Goal: Task Accomplishment & Management: Use online tool/utility

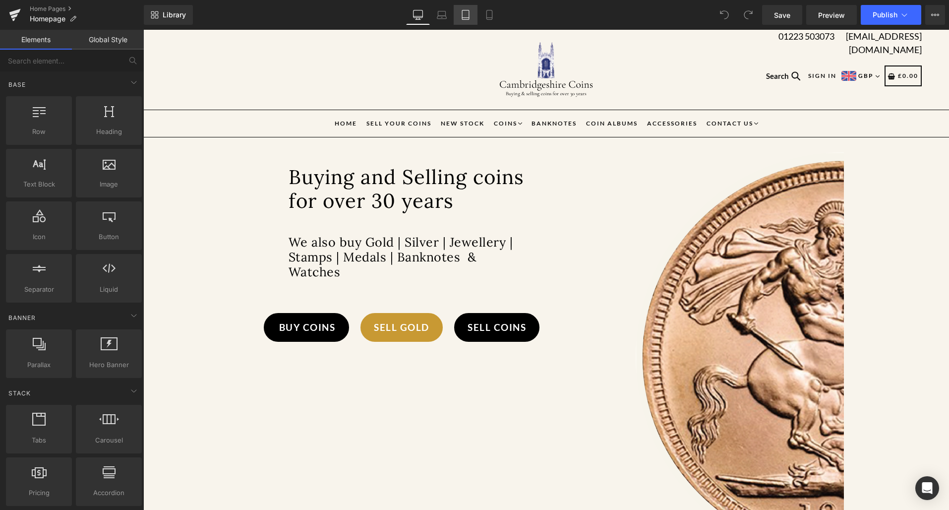
click at [470, 13] on icon at bounding box center [465, 15] width 10 height 10
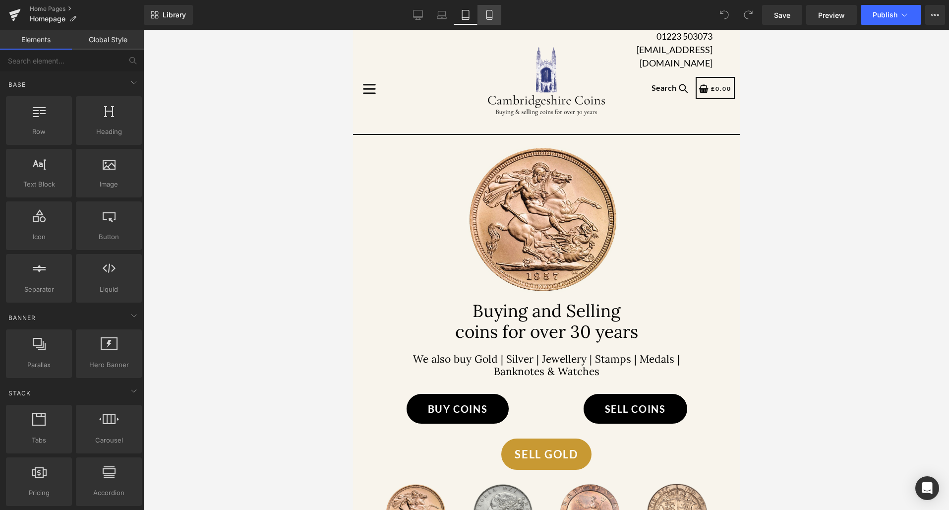
click at [486, 22] on link "Mobile" at bounding box center [489, 15] width 24 height 20
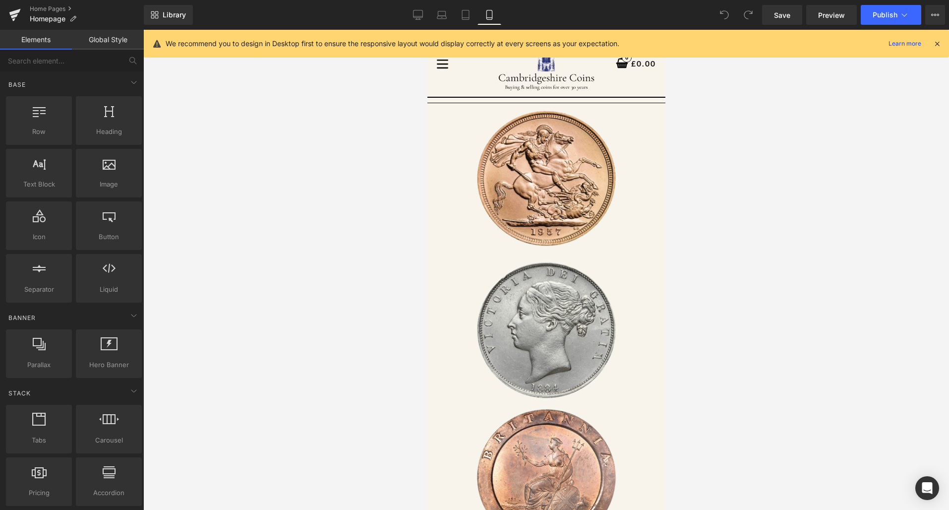
scroll to position [79, 0]
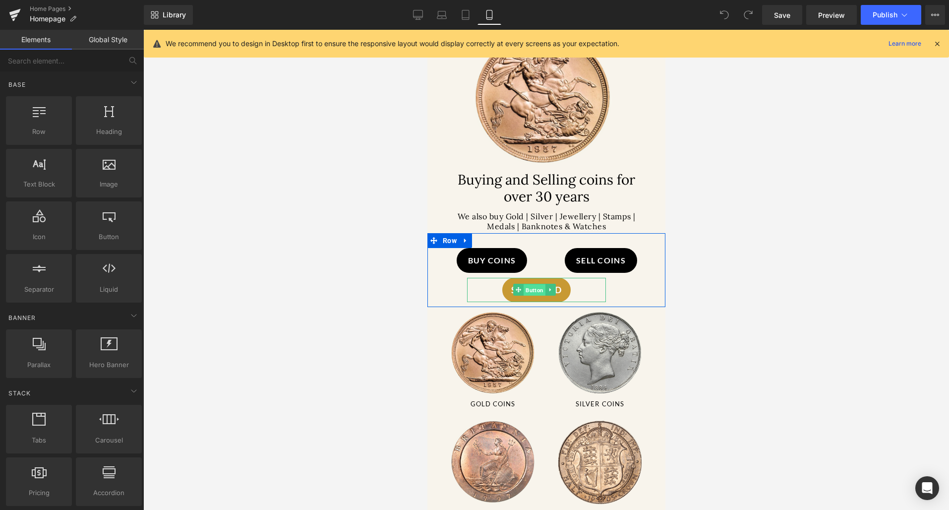
click at [534, 284] on span "Button" at bounding box center [534, 290] width 22 height 12
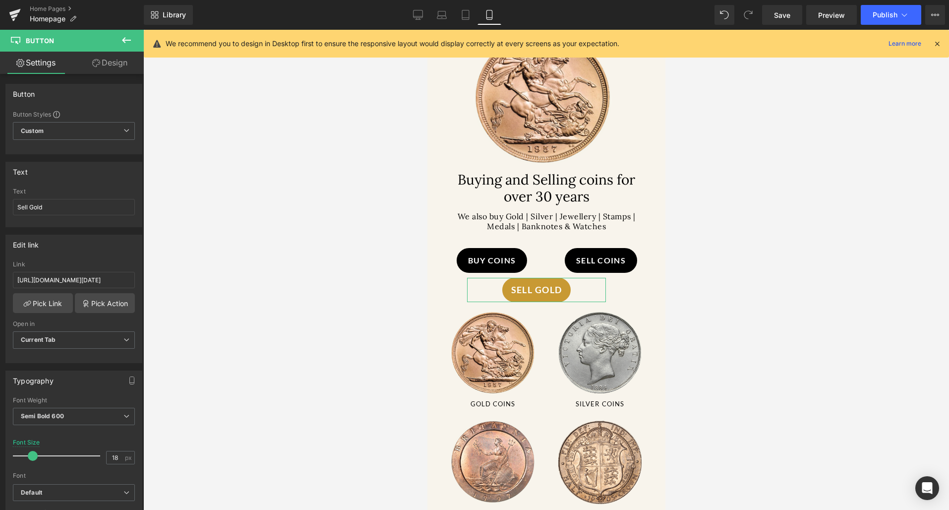
click at [96, 72] on link "Design" at bounding box center [110, 63] width 72 height 22
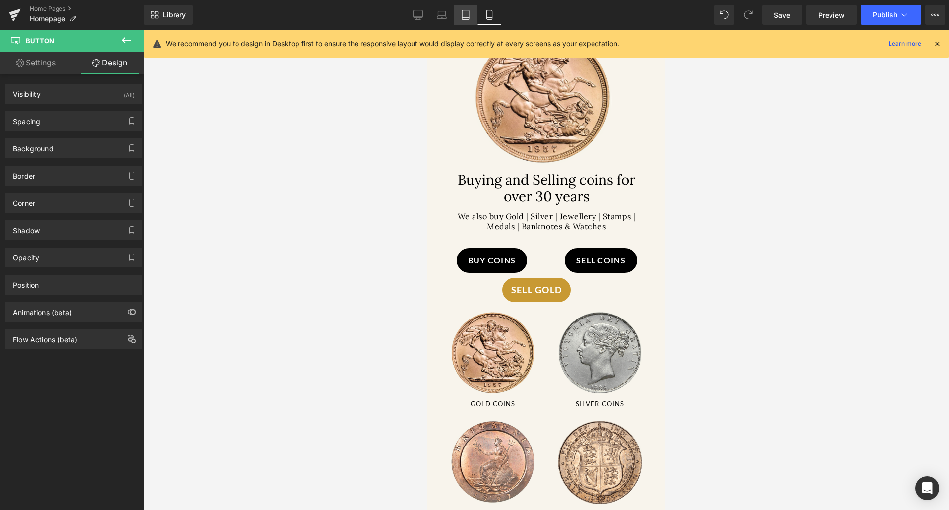
click at [460, 18] on link "Tablet" at bounding box center [466, 15] width 24 height 20
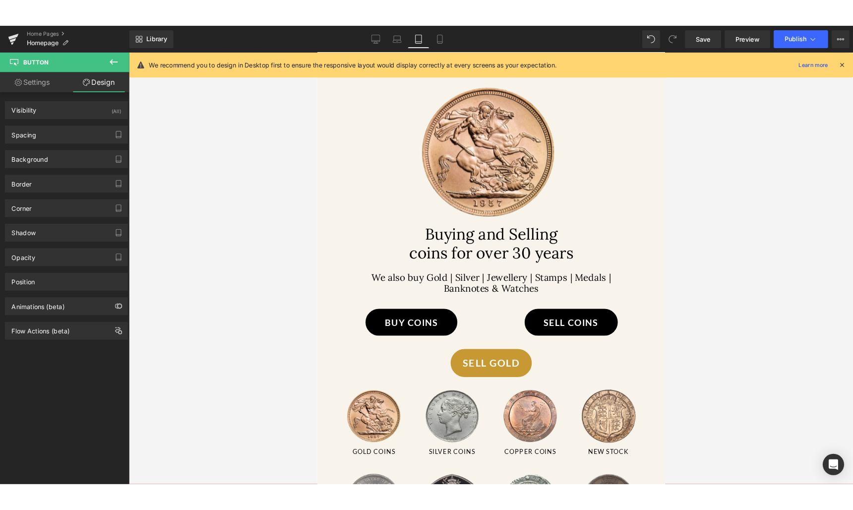
scroll to position [0, 0]
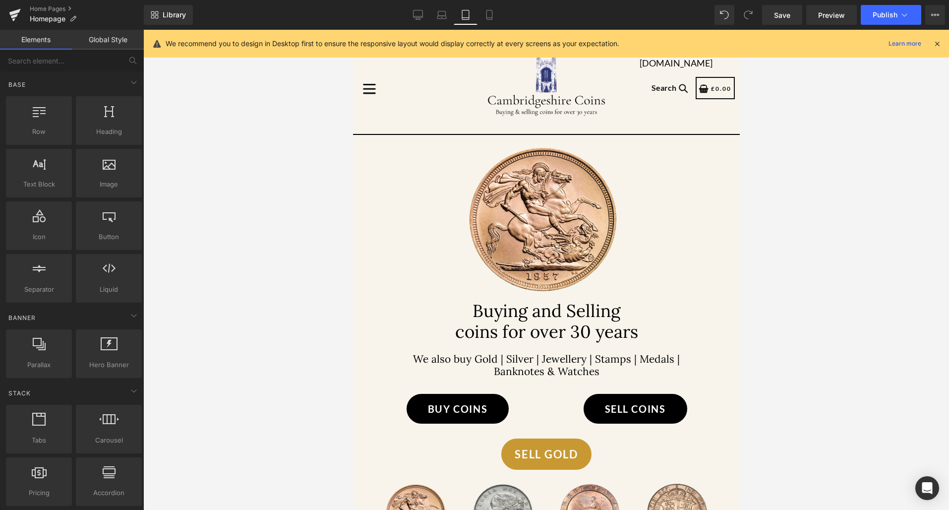
click at [273, 110] on div at bounding box center [545, 270] width 805 height 480
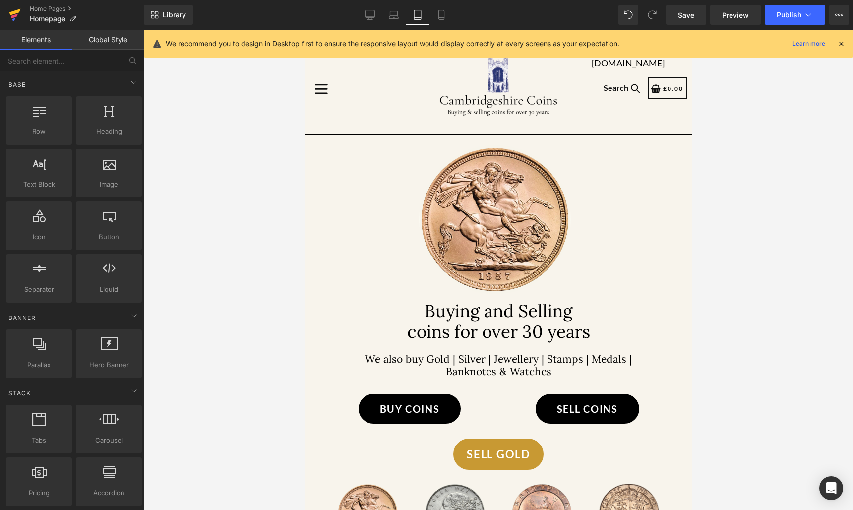
click at [11, 13] on icon at bounding box center [14, 12] width 11 height 6
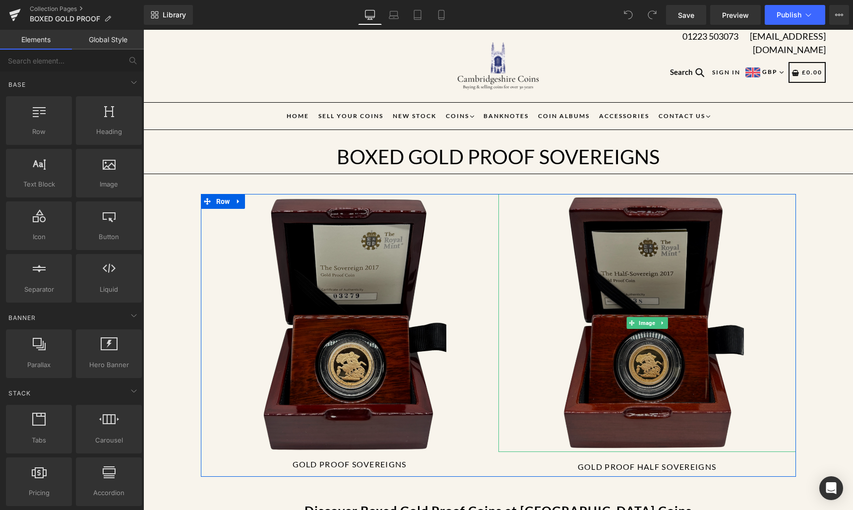
click at [603, 222] on img at bounding box center [646, 323] width 193 height 258
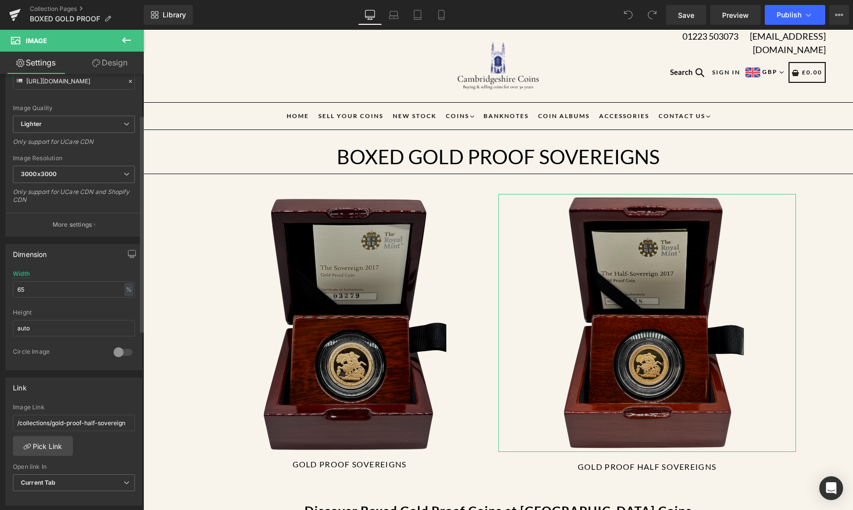
scroll to position [174, 0]
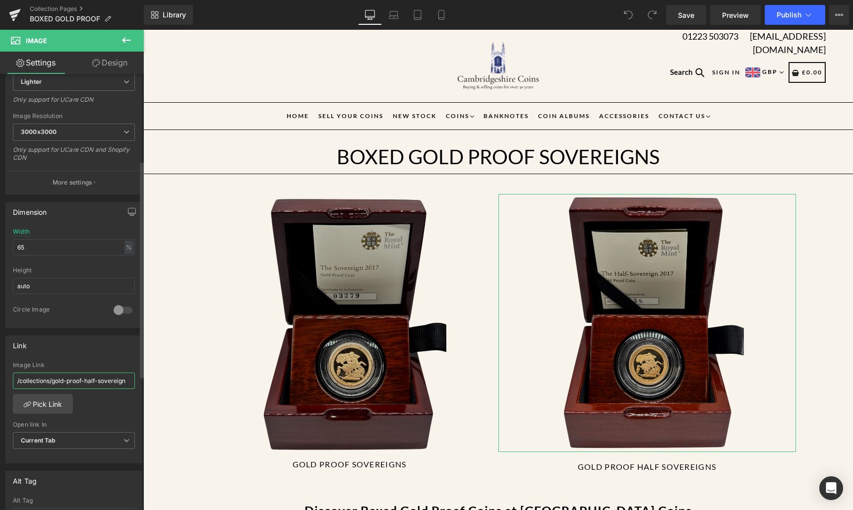
click at [54, 383] on input "/collections/gold-proof-half-sovereign" at bounding box center [74, 380] width 122 height 16
click at [431, 18] on link "Mobile" at bounding box center [441, 15] width 24 height 20
type input "40"
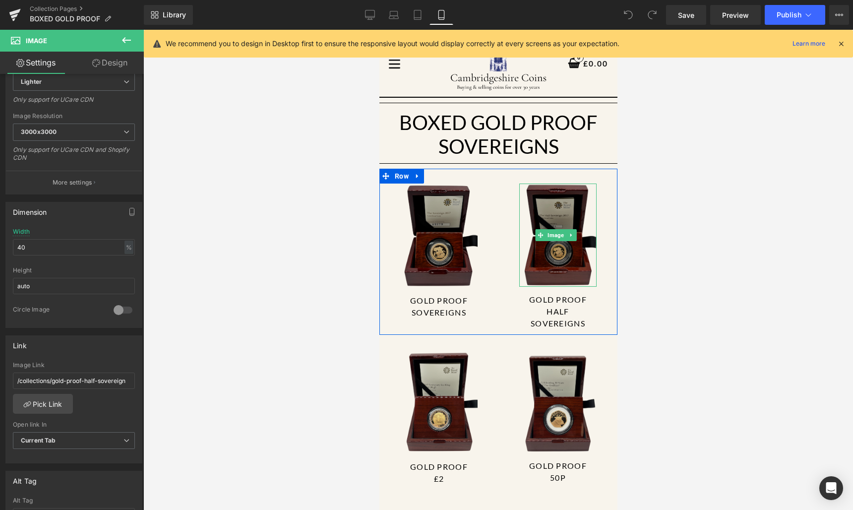
click at [549, 208] on img at bounding box center [556, 234] width 77 height 103
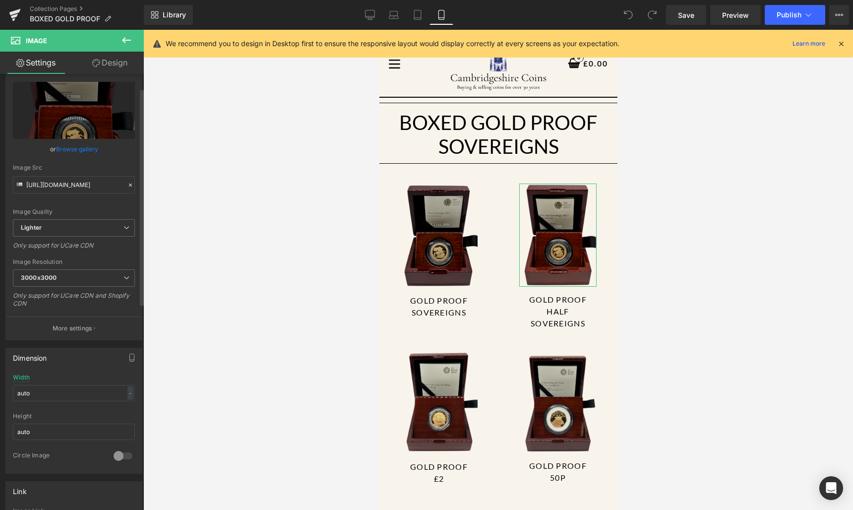
scroll to position [86, 0]
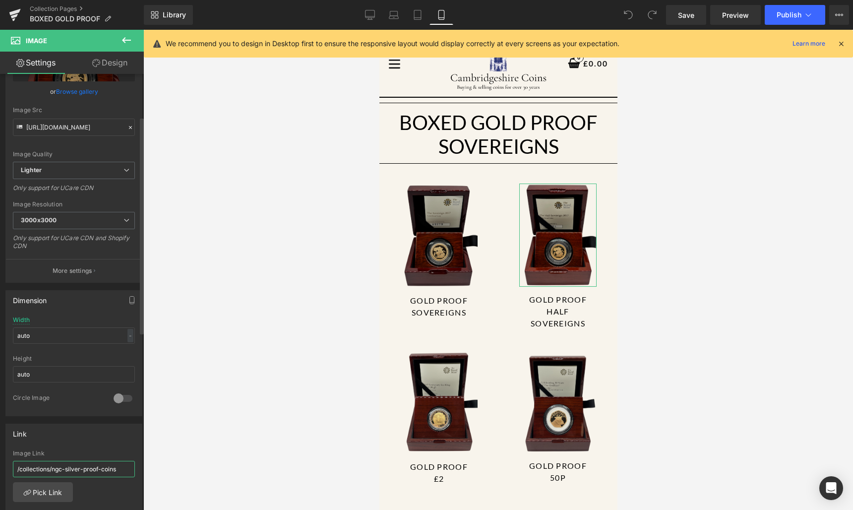
click at [53, 466] on input "/collections/ngc-silver-proof-coins" at bounding box center [74, 468] width 122 height 16
type input "/collections/gold-proof-half-sovereign"
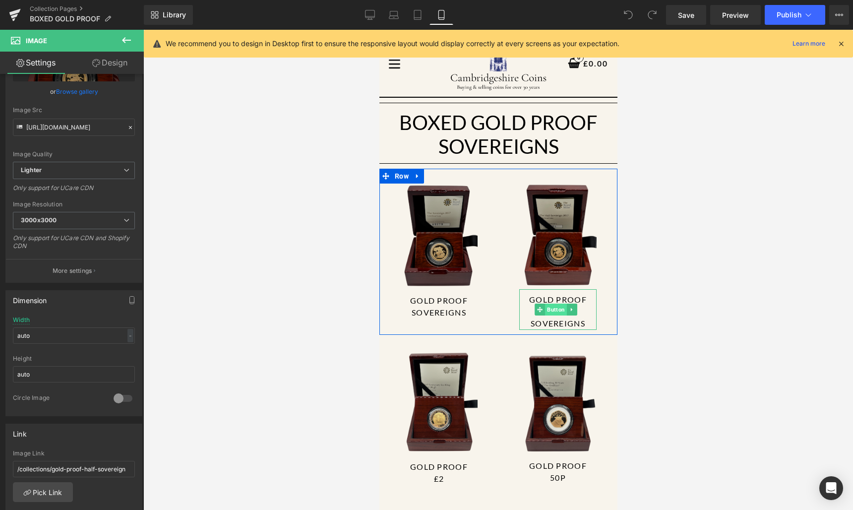
click at [545, 303] on span "Button" at bounding box center [555, 309] width 22 height 12
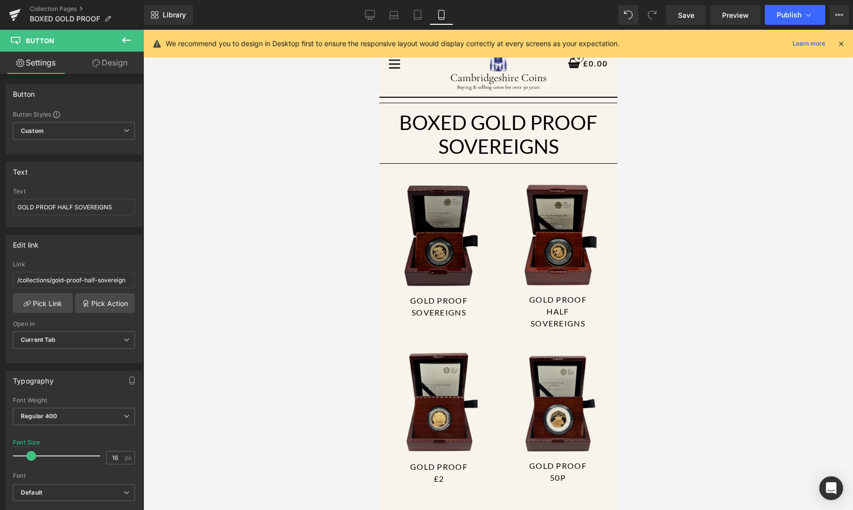
click at [443, 243] on img at bounding box center [438, 234] width 77 height 103
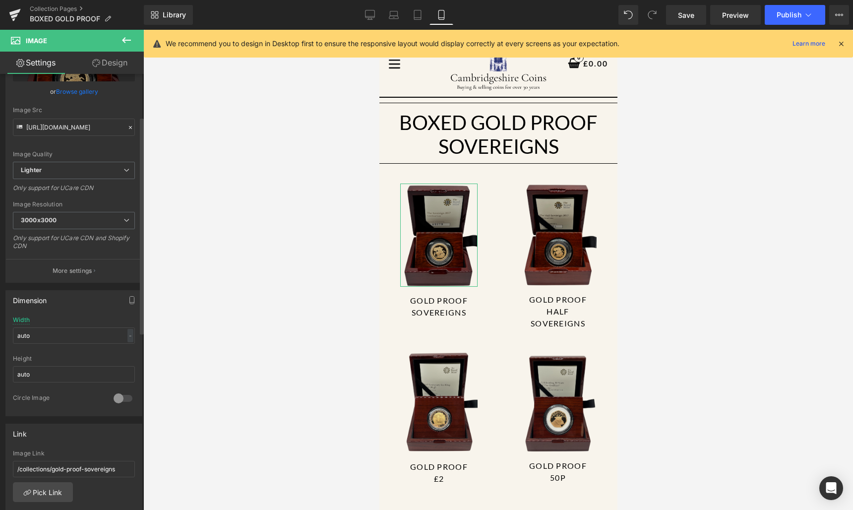
scroll to position [177, 0]
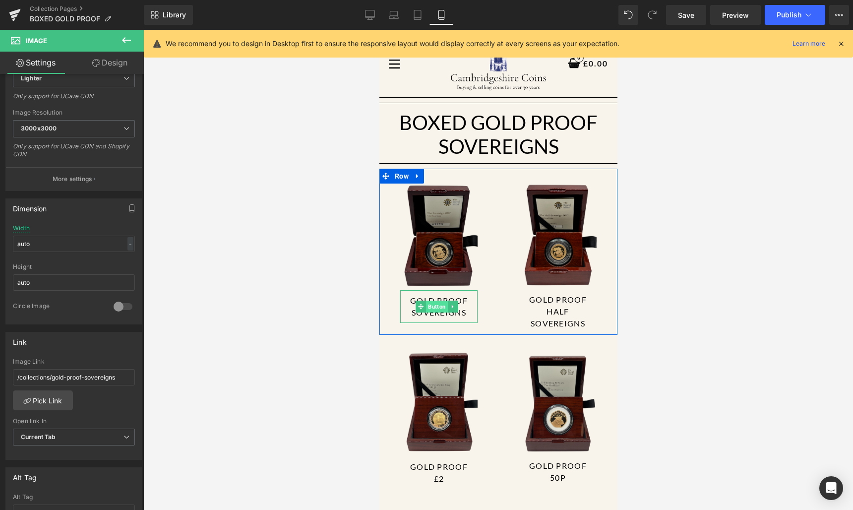
click at [435, 300] on span "Button" at bounding box center [436, 306] width 22 height 12
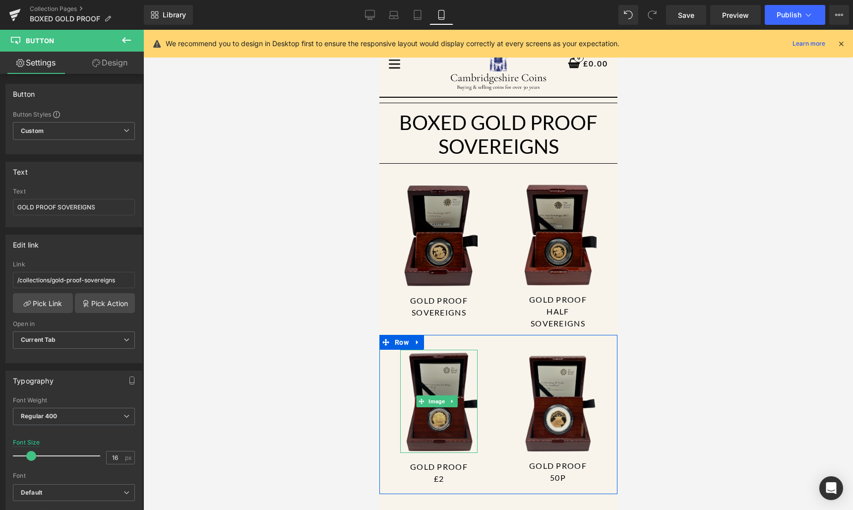
click at [451, 398] on icon at bounding box center [451, 401] width 5 height 6
click at [436, 379] on img at bounding box center [438, 400] width 77 height 103
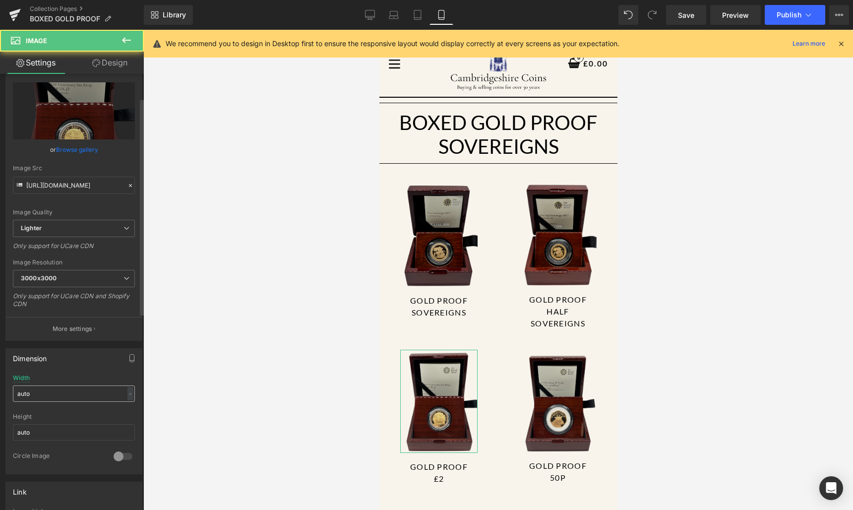
scroll to position [165, 0]
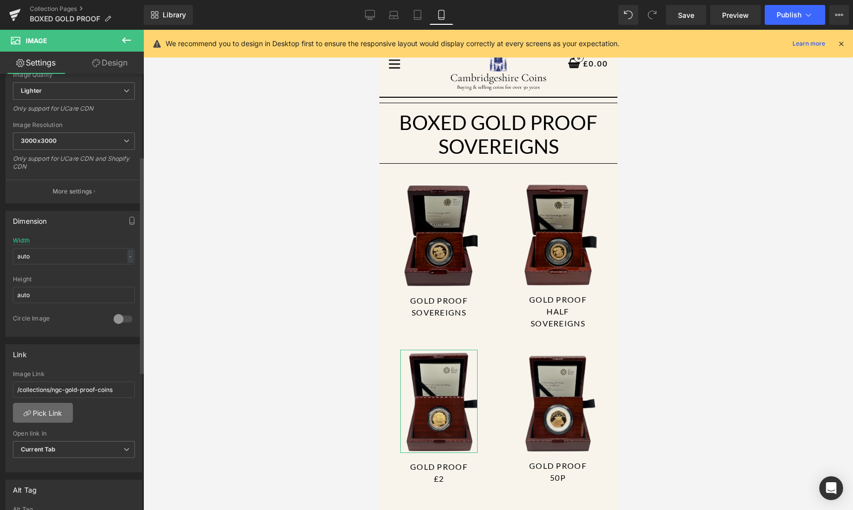
click at [42, 415] on link "Pick Link" at bounding box center [43, 412] width 60 height 20
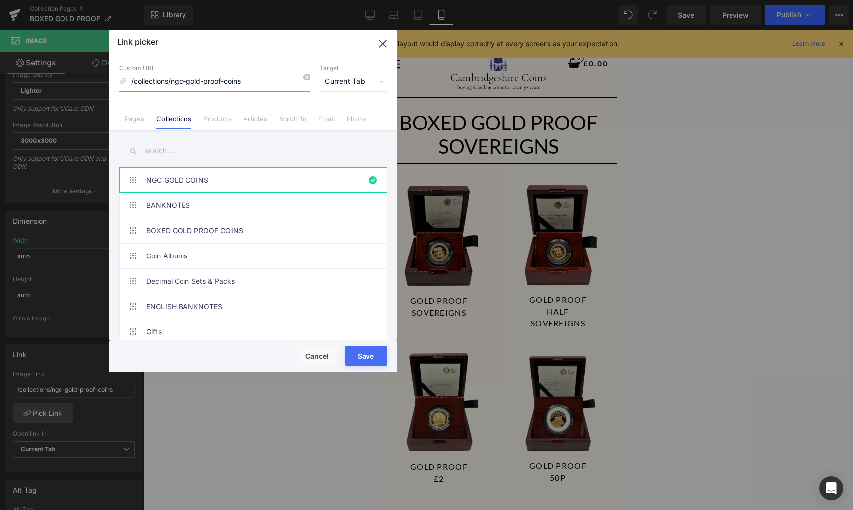
click at [227, 90] on input "/collections/ngc-gold-proof-coins" at bounding box center [214, 81] width 191 height 19
type input "GOLD PROOF"
click at [238, 160] on input "text" at bounding box center [253, 151] width 268 height 22
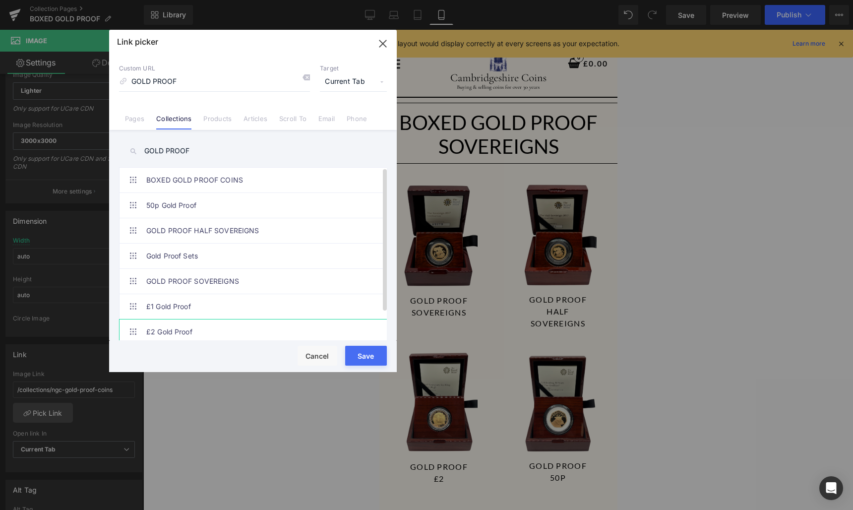
type input "GOLD PROOF"
click at [241, 329] on link "£2 Gold Proof" at bounding box center [255, 331] width 218 height 25
type input "/collections/gold-proof-2"
click at [361, 350] on button "Save" at bounding box center [366, 355] width 42 height 20
type input "/collections/gold-proof-2"
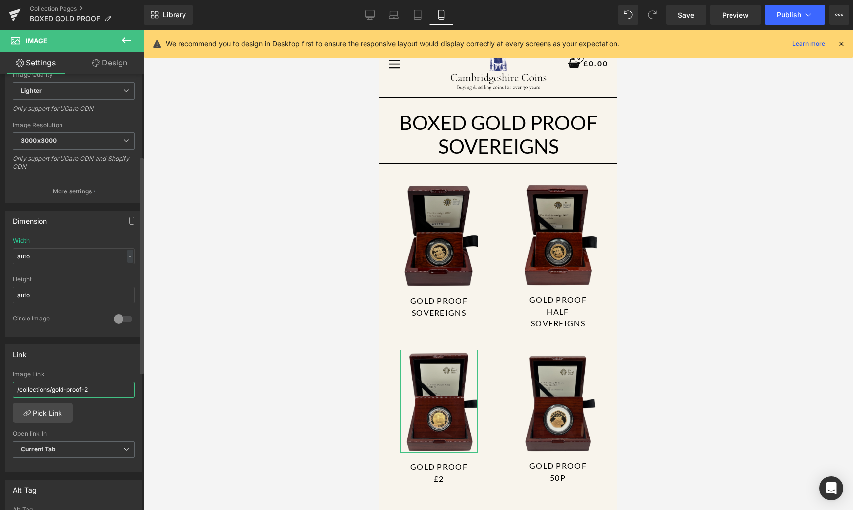
click at [93, 391] on input "/collections/gold-proof-2" at bounding box center [74, 389] width 122 height 16
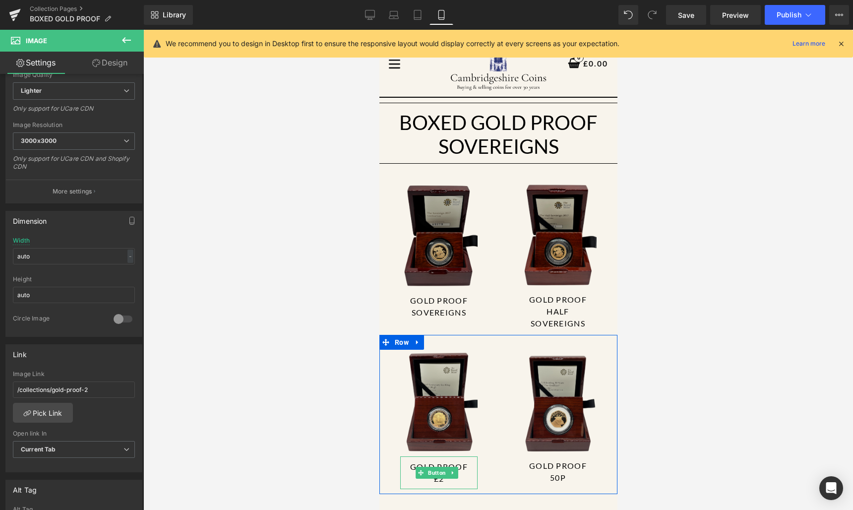
click at [436, 466] on link "Button" at bounding box center [431, 472] width 32 height 12
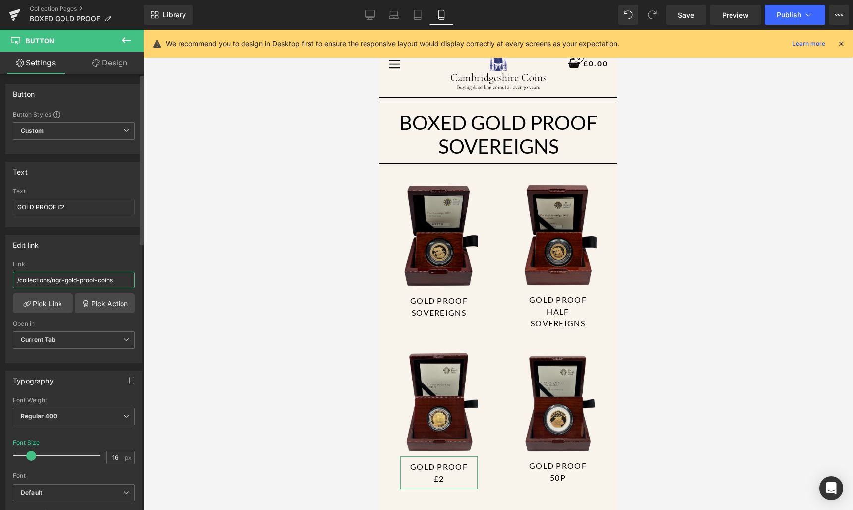
click at [81, 274] on input "/collections/ngc-gold-proof-coins" at bounding box center [74, 280] width 122 height 16
paste input "gold-proof-2"
type input "/collections/gold-proof-2"
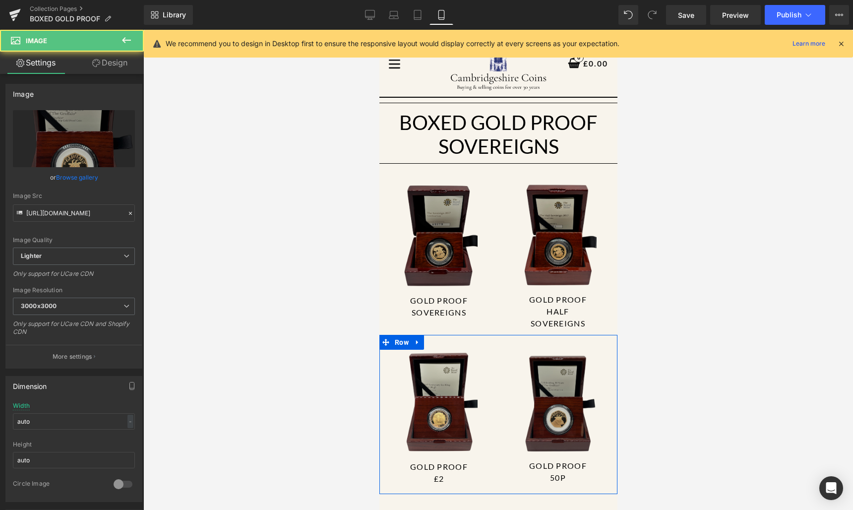
click at [579, 413] on img at bounding box center [556, 400] width 77 height 103
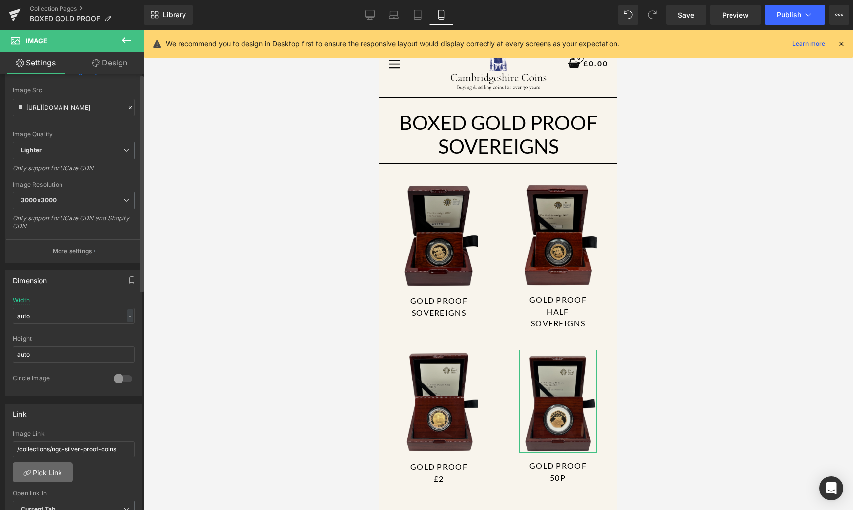
scroll to position [174, 0]
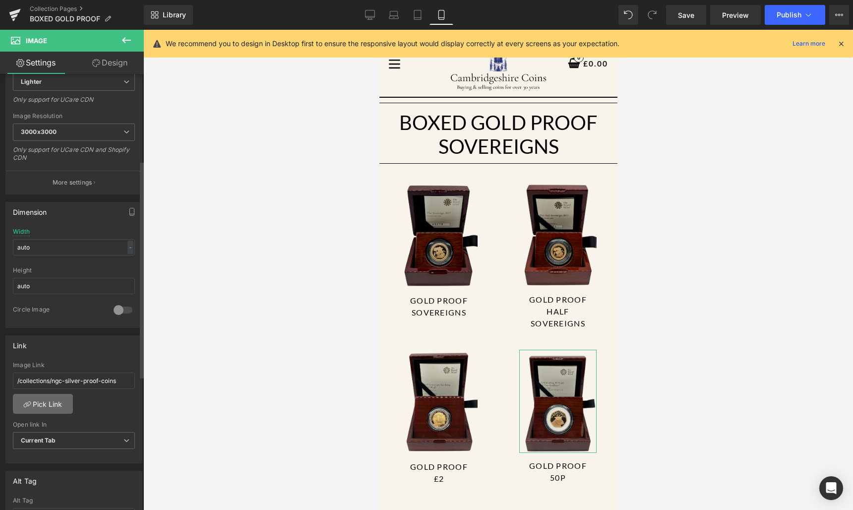
click at [63, 404] on link "Pick Link" at bounding box center [43, 404] width 60 height 20
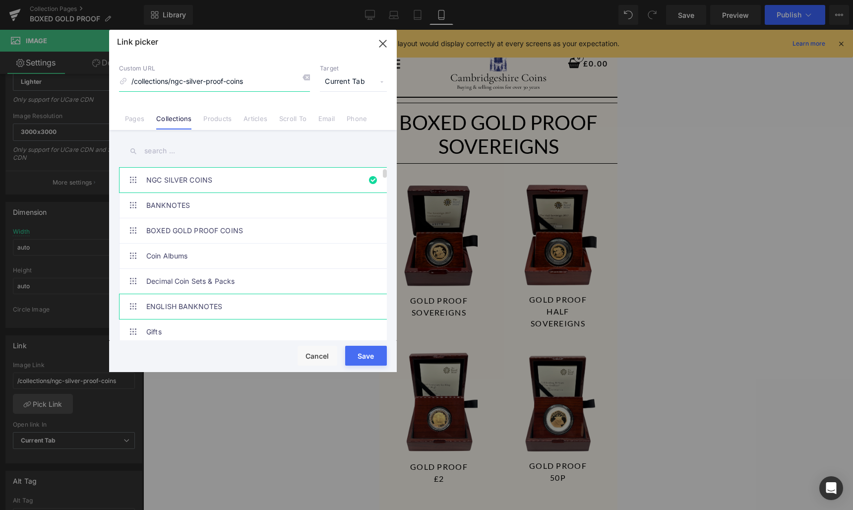
scroll to position [18, 0]
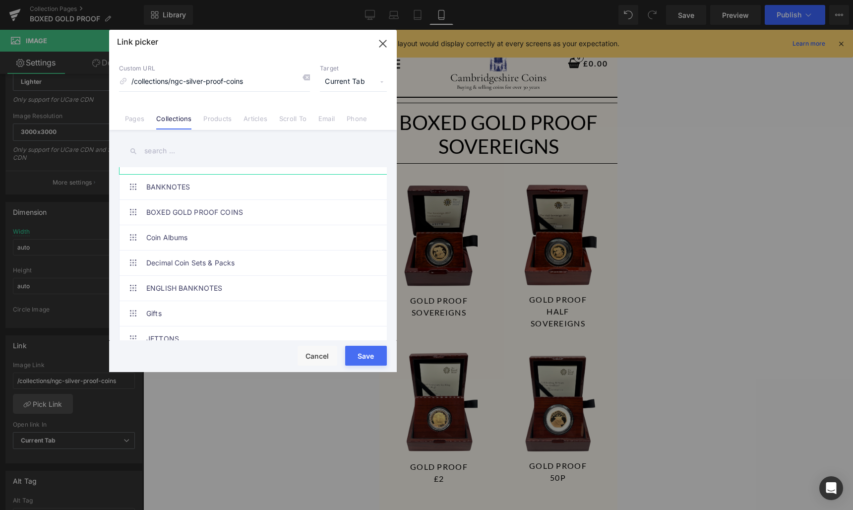
click at [204, 157] on input "text" at bounding box center [253, 151] width 268 height 22
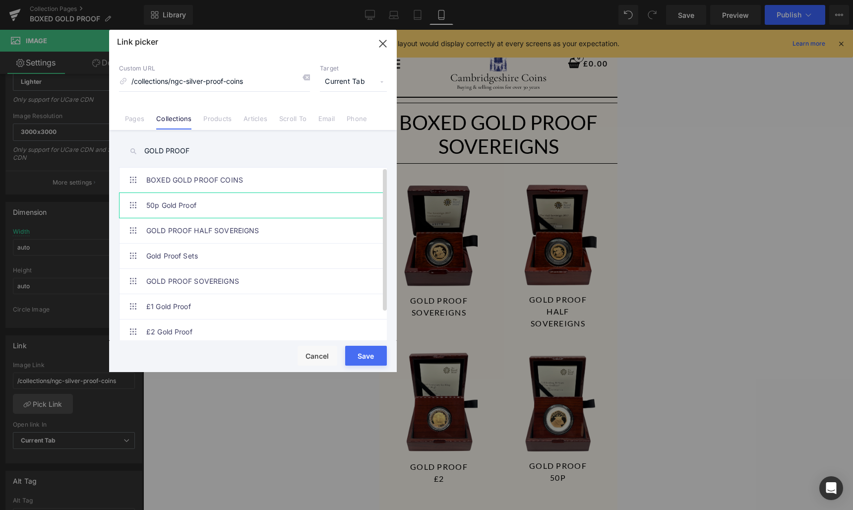
type input "GOLD PROOF"
click at [200, 199] on link "50p Gold Proof" at bounding box center [255, 205] width 218 height 25
type input "/collections/gold-proof-50p"
click at [229, 78] on input "/collections/gold-proof-50p" at bounding box center [214, 81] width 191 height 19
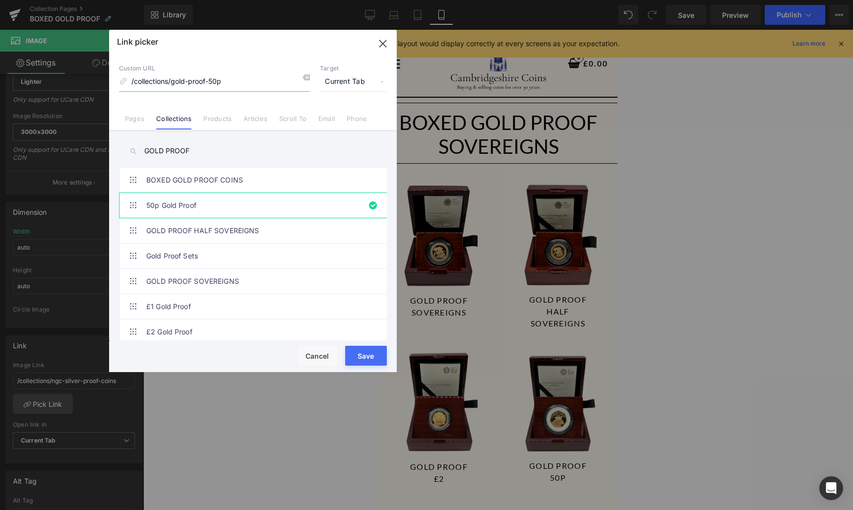
click at [229, 78] on input "/collections/gold-proof-50p" at bounding box center [214, 81] width 191 height 19
click at [384, 359] on button "Save" at bounding box center [366, 355] width 42 height 20
type input "/collections/gold-proof-50p"
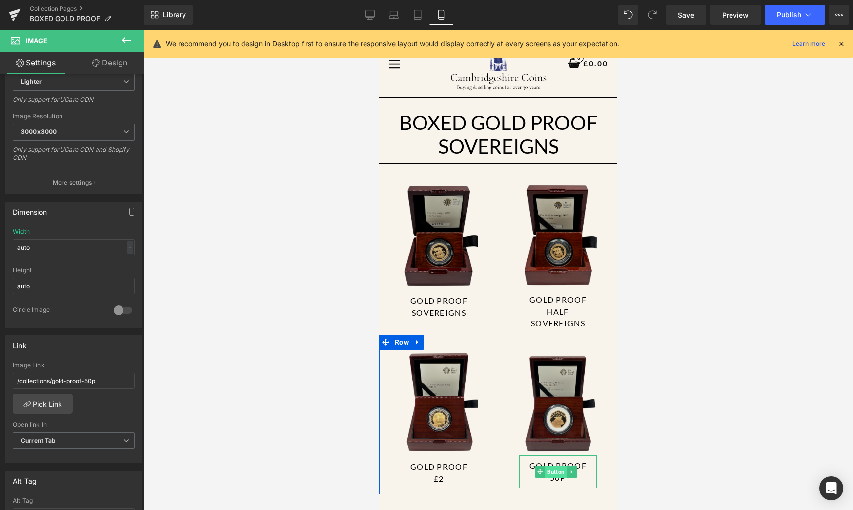
click at [548, 465] on span "Button" at bounding box center [555, 471] width 22 height 12
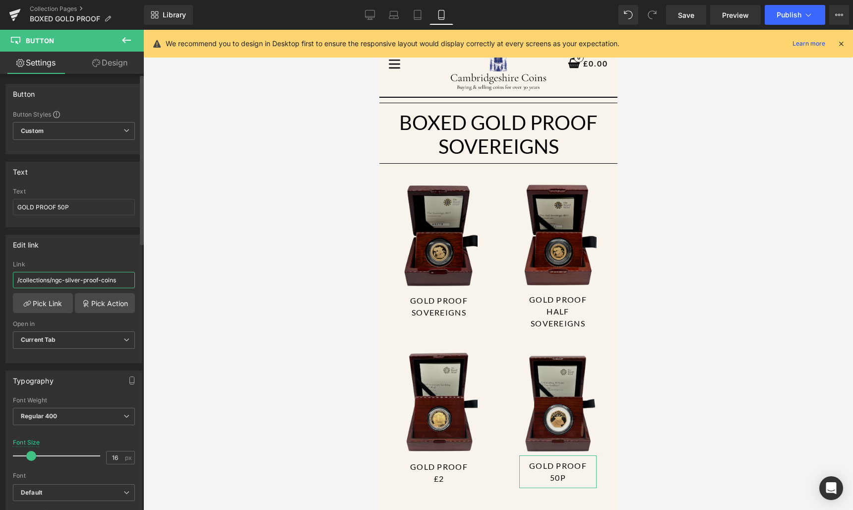
click at [70, 277] on input "/collections/ngc-silver-proof-coins" at bounding box center [74, 280] width 122 height 16
paste input "gold-proof-50p"
type input "/collections/gold-proof-50p"
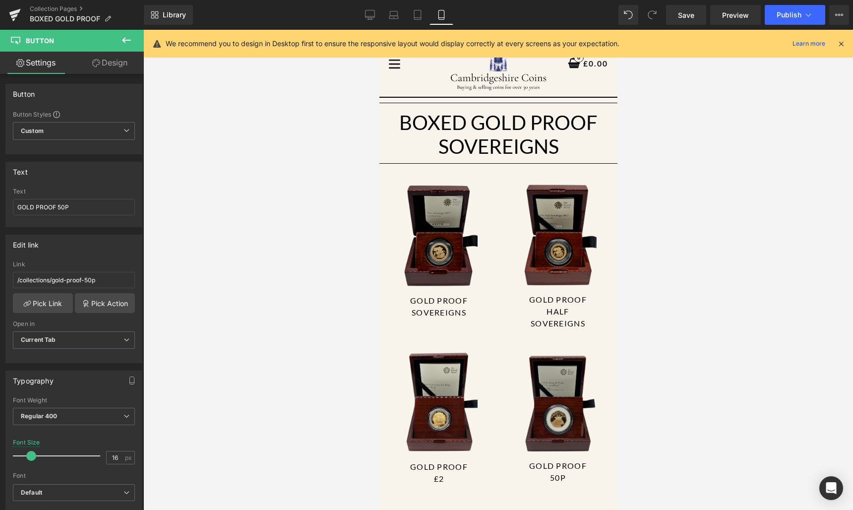
click at [527, 385] on img at bounding box center [556, 400] width 77 height 103
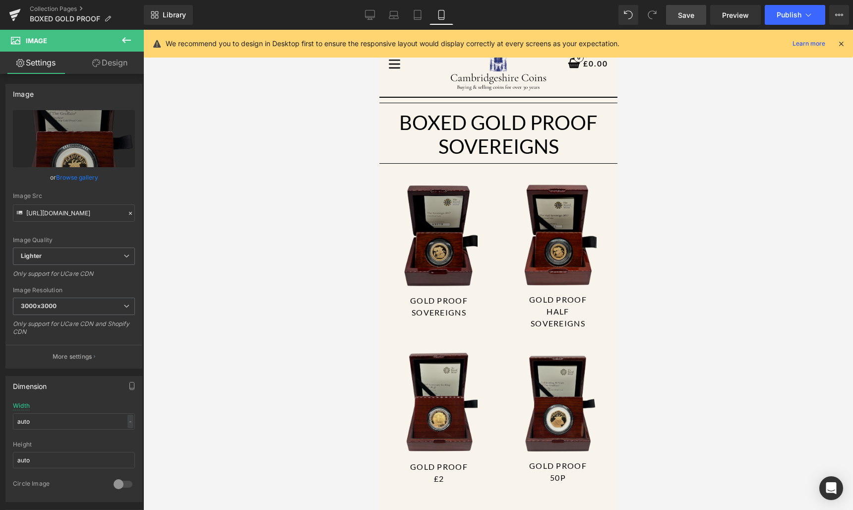
click at [670, 17] on link "Save" at bounding box center [686, 15] width 40 height 20
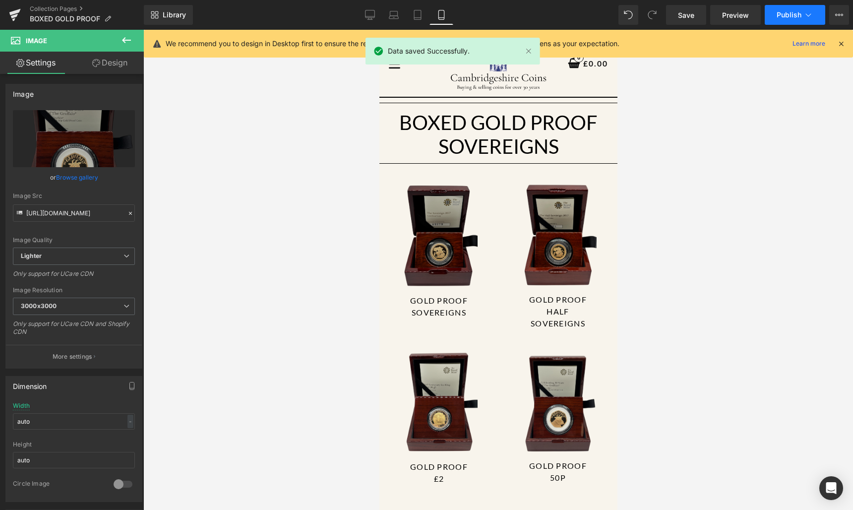
click at [775, 14] on button "Publish" at bounding box center [794, 15] width 60 height 20
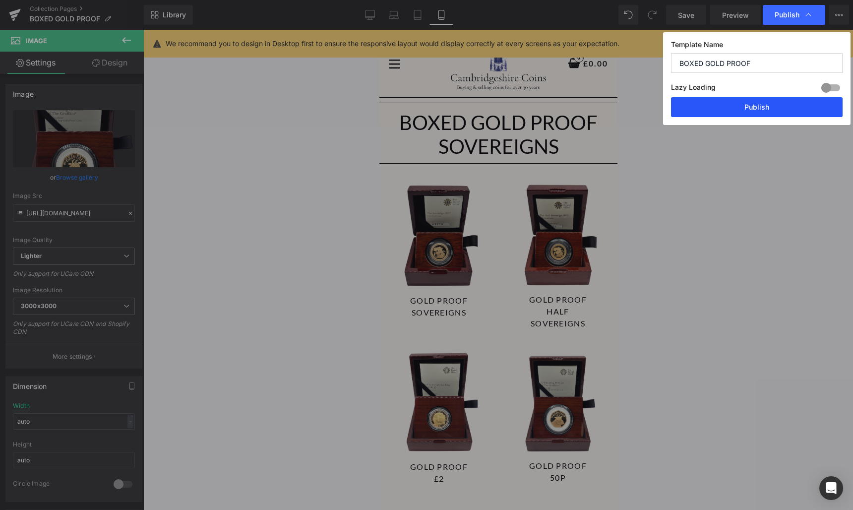
click at [727, 101] on button "Publish" at bounding box center [756, 107] width 171 height 20
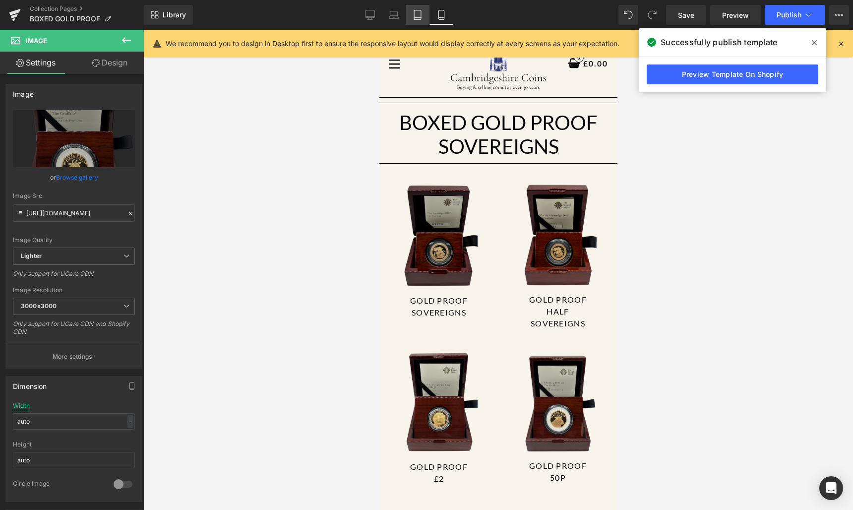
click at [420, 19] on icon at bounding box center [417, 14] width 7 height 9
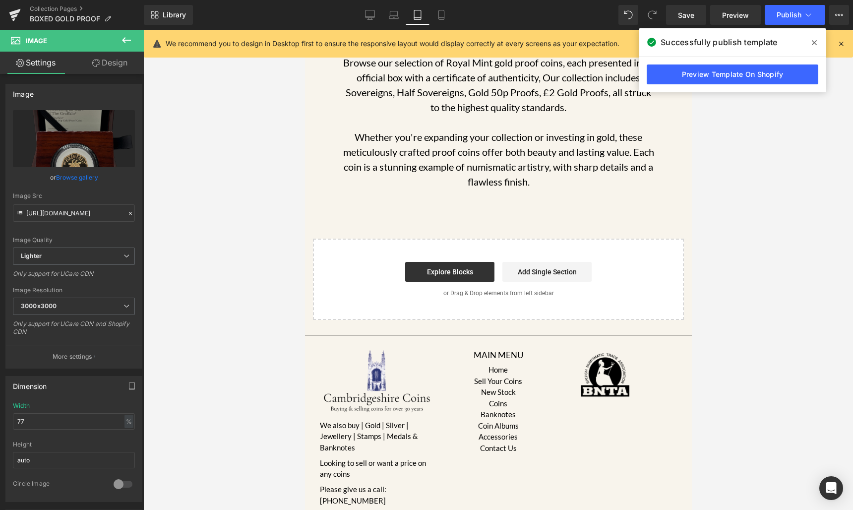
scroll to position [95, 0]
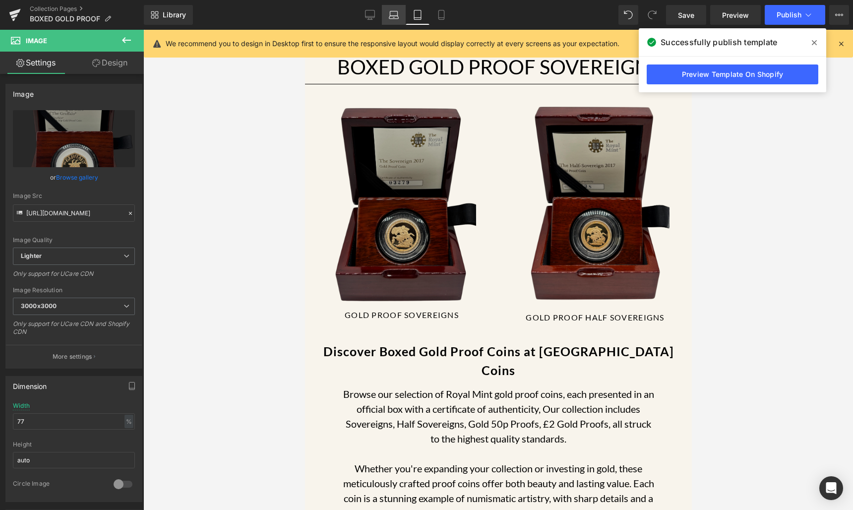
click at [393, 13] on icon at bounding box center [394, 15] width 10 height 10
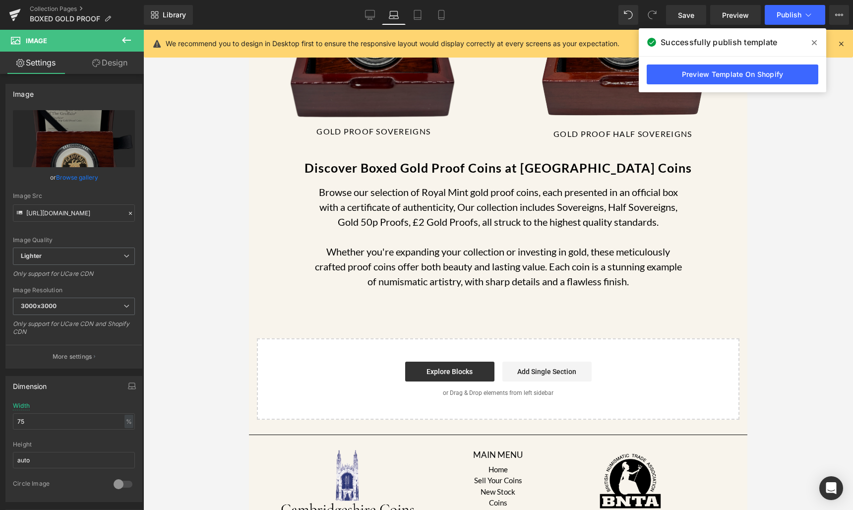
scroll to position [0, 0]
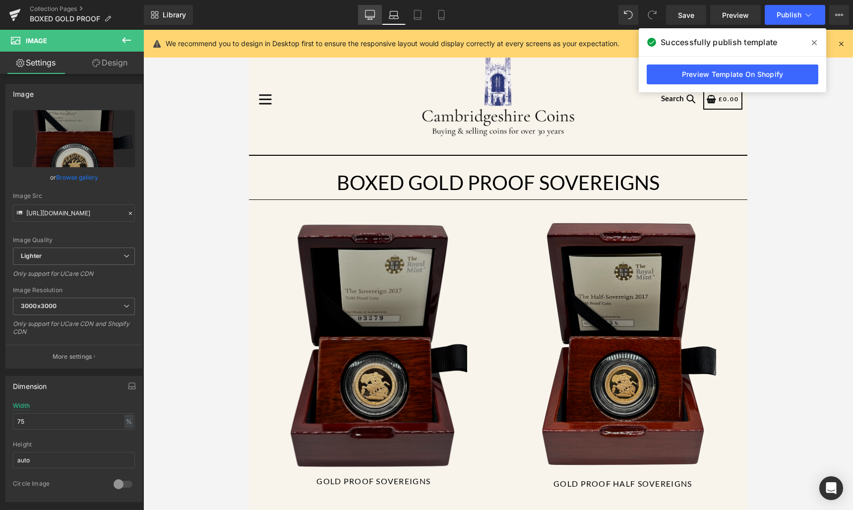
click at [379, 20] on link "Desktop" at bounding box center [370, 15] width 24 height 20
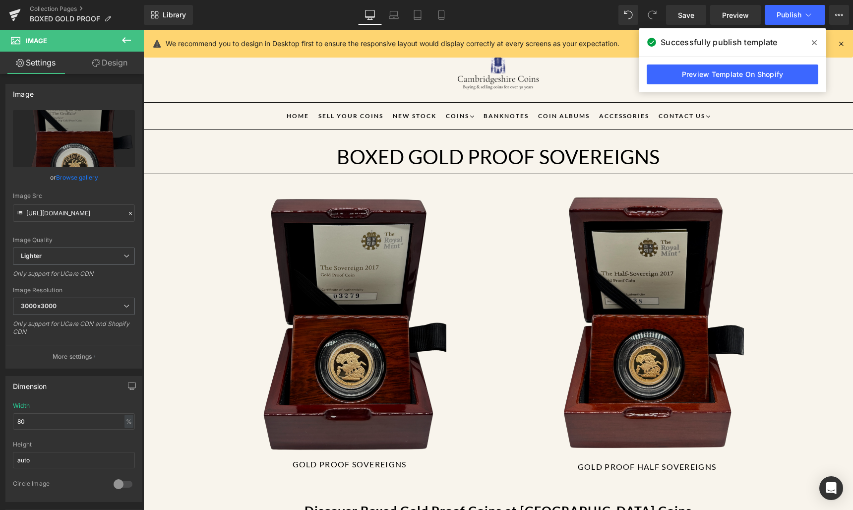
click at [447, 26] on div "Library Desktop Desktop Laptop Tablet Mobile Save Preview Publish Scheduled Vie…" at bounding box center [498, 15] width 709 height 30
click at [447, 22] on link "Mobile" at bounding box center [441, 15] width 24 height 20
type input "auto"
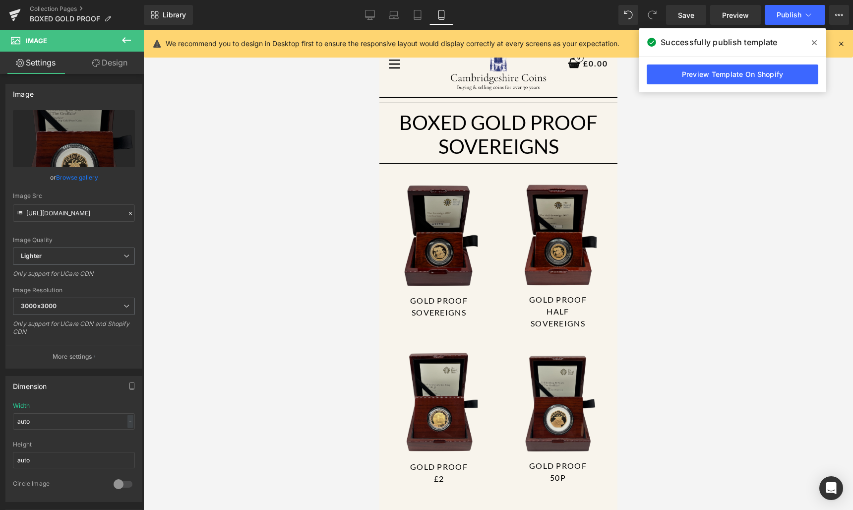
click at [350, 272] on div at bounding box center [497, 270] width 709 height 480
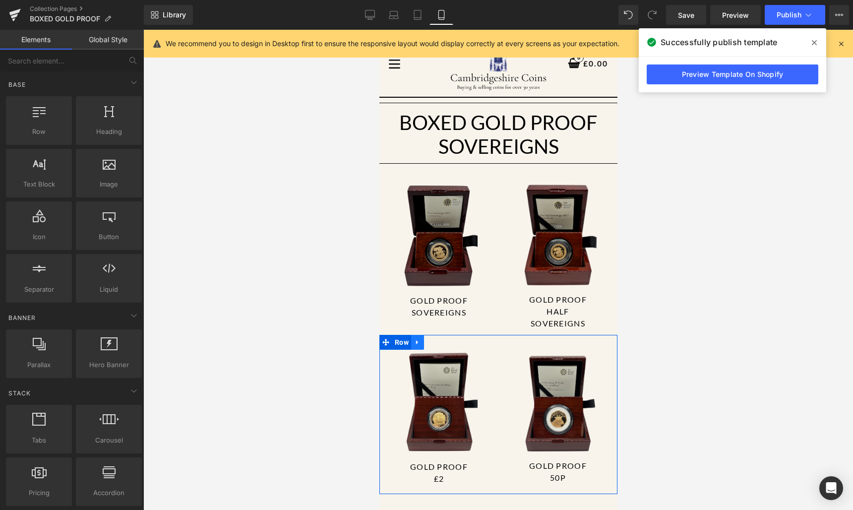
click at [422, 338] on link at bounding box center [416, 342] width 13 height 15
click at [441, 339] on icon at bounding box center [442, 342] width 7 height 7
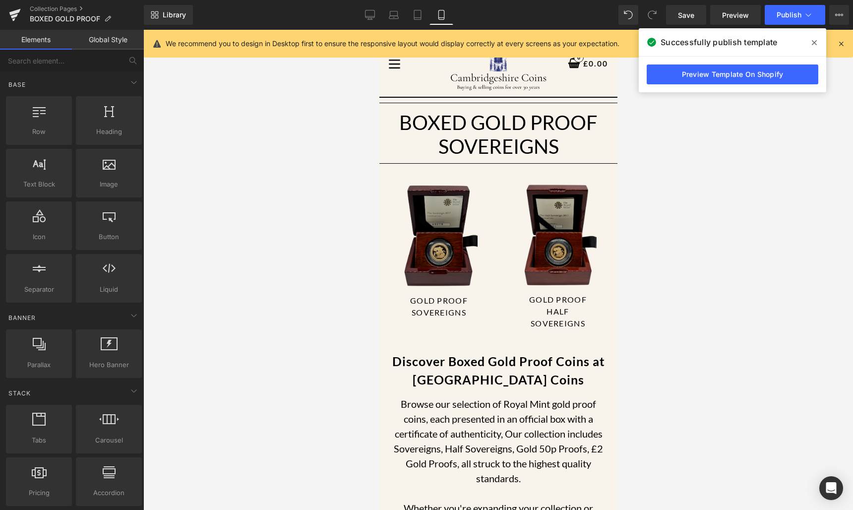
click at [732, 264] on div at bounding box center [497, 270] width 709 height 480
click at [690, 24] on link "Save" at bounding box center [686, 15] width 40 height 20
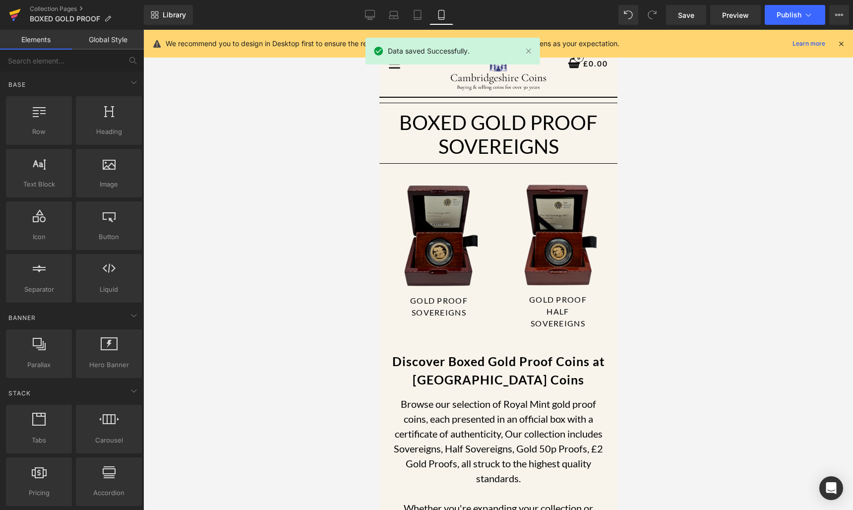
click at [17, 23] on icon at bounding box center [15, 14] width 12 height 25
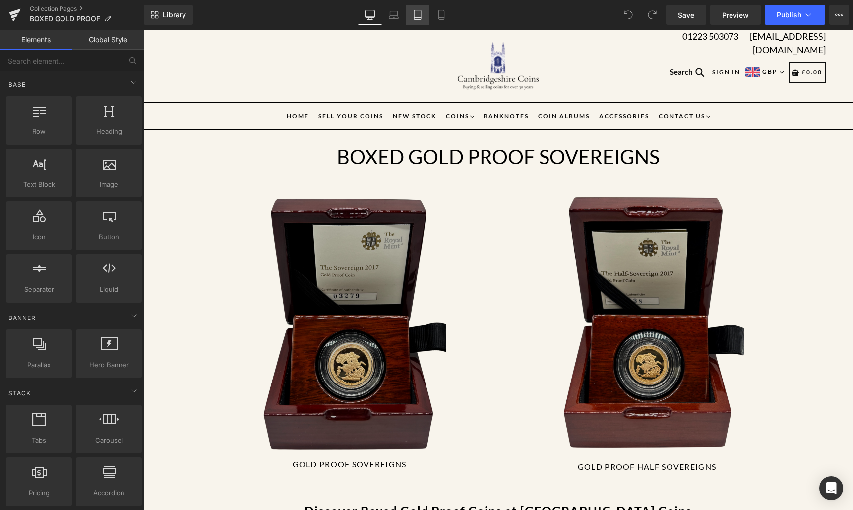
click at [418, 12] on icon at bounding box center [417, 15] width 10 height 10
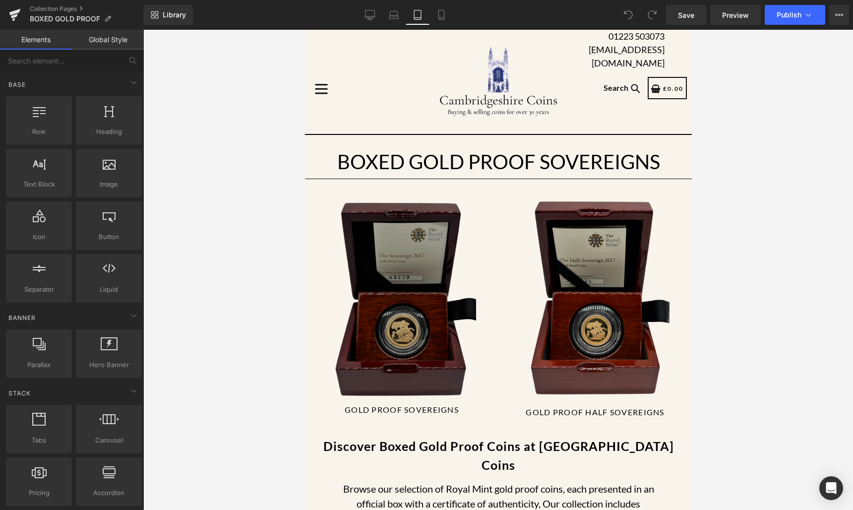
click at [410, 222] on img at bounding box center [401, 298] width 149 height 198
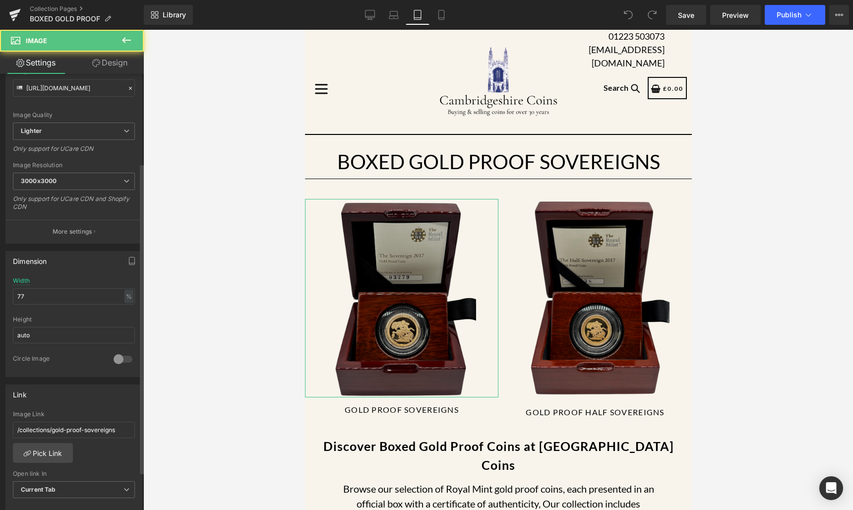
scroll to position [296, 0]
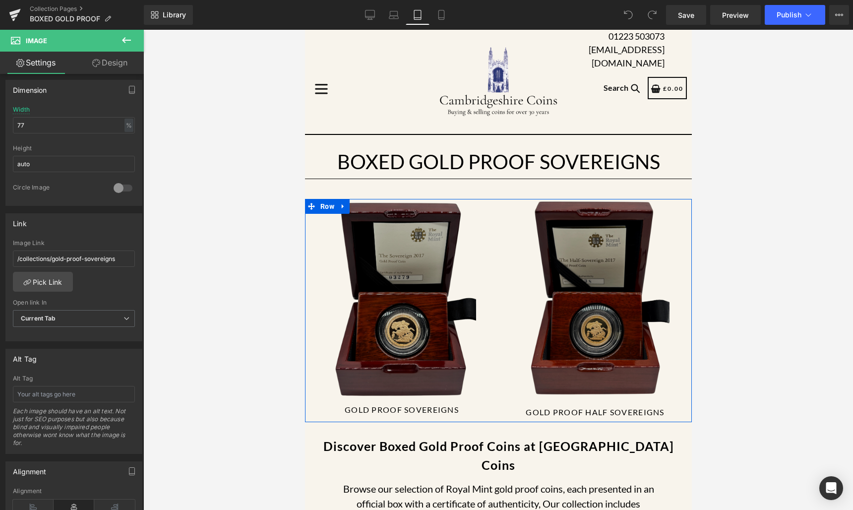
click at [579, 344] on img at bounding box center [594, 298] width 149 height 198
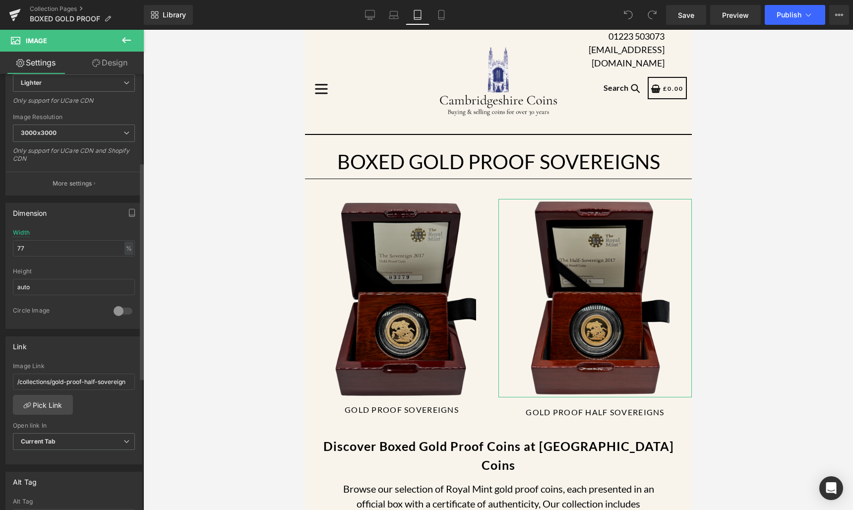
scroll to position [177, 0]
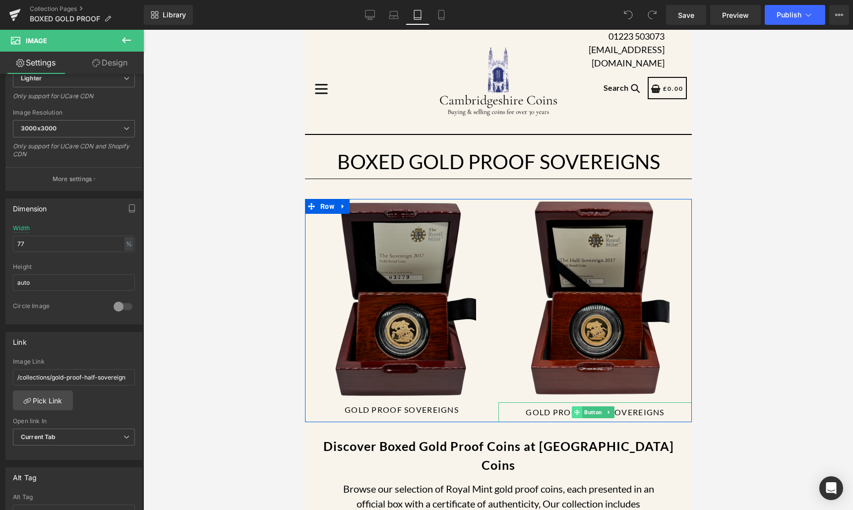
click at [571, 410] on span at bounding box center [576, 412] width 10 height 12
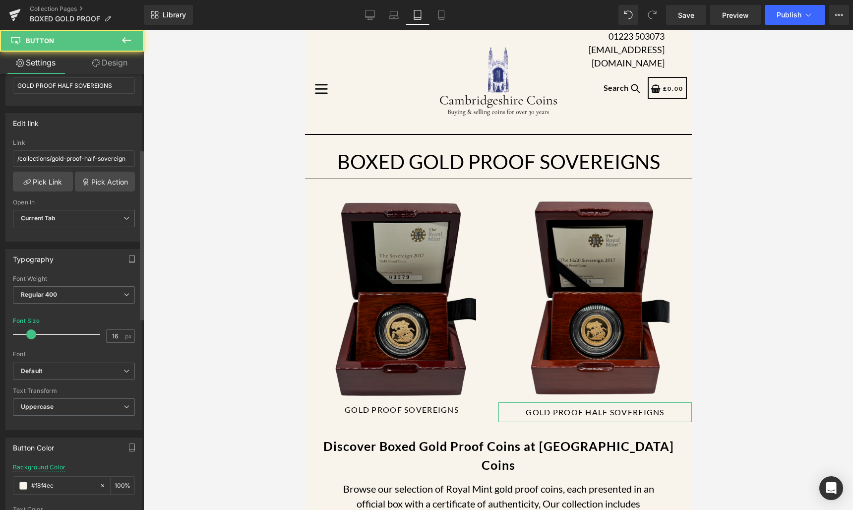
scroll to position [192, 0]
